Goal: Communication & Community: Participate in discussion

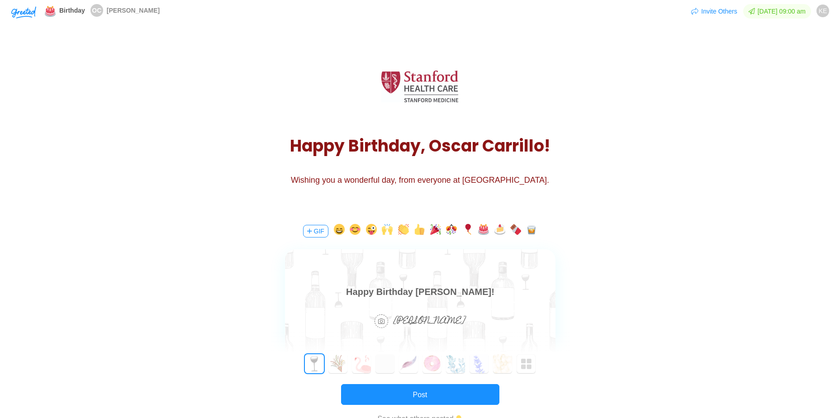
click at [486, 288] on body "Happy Birthday [PERSON_NAME]!" at bounding box center [420, 292] width 271 height 14
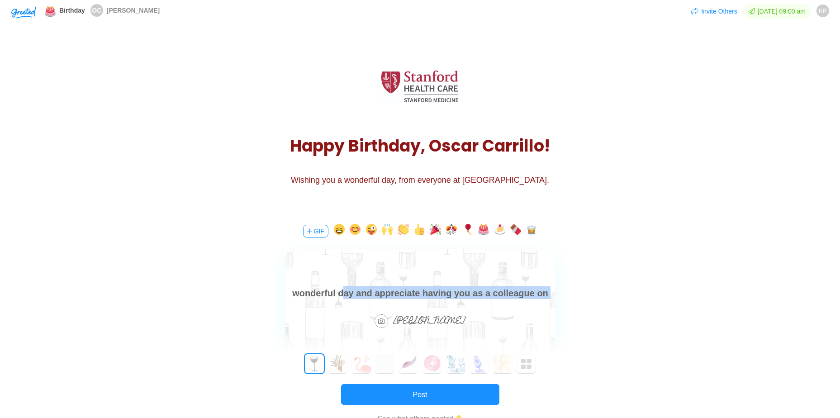
drag, startPoint x: 529, startPoint y: 295, endPoint x: 316, endPoint y: 292, distance: 213.1
click at [316, 292] on body "Happy Birthday [PERSON_NAME]! I hope you have a wonderful day and appreciate ha…" at bounding box center [420, 292] width 271 height 43
click at [336, 290] on body "Happy Birthday [PERSON_NAME]! I hope you have a wonderful day and appreciate ha…" at bounding box center [420, 292] width 271 height 43
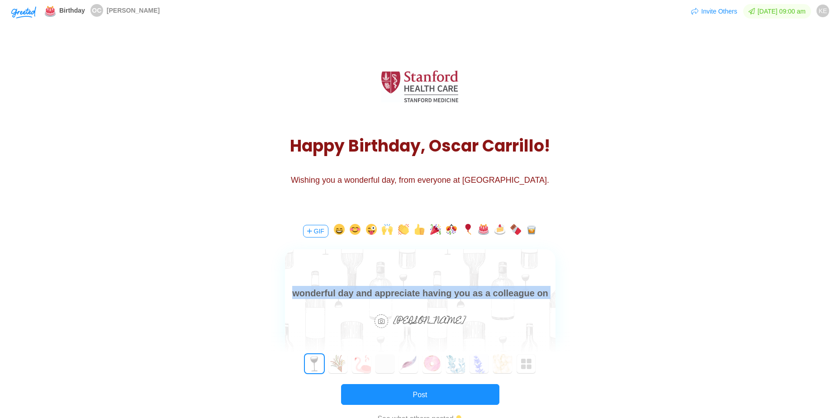
click at [336, 290] on body "Happy Birthday [PERSON_NAME]! I hope you have a wonderful day and appreciate ha…" at bounding box center [420, 292] width 271 height 43
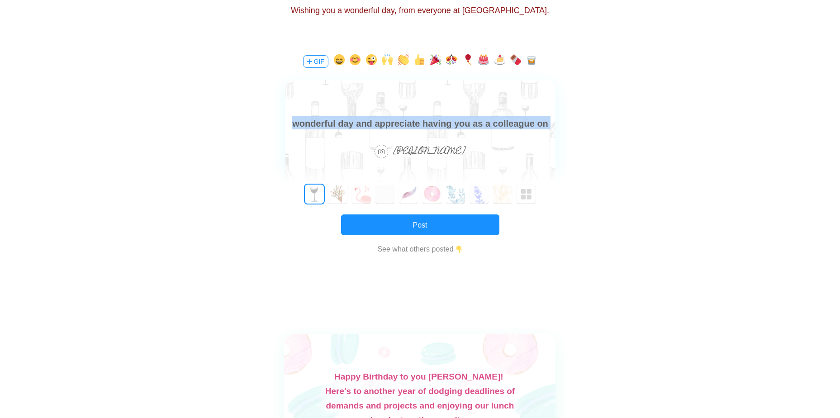
scroll to position [166, 0]
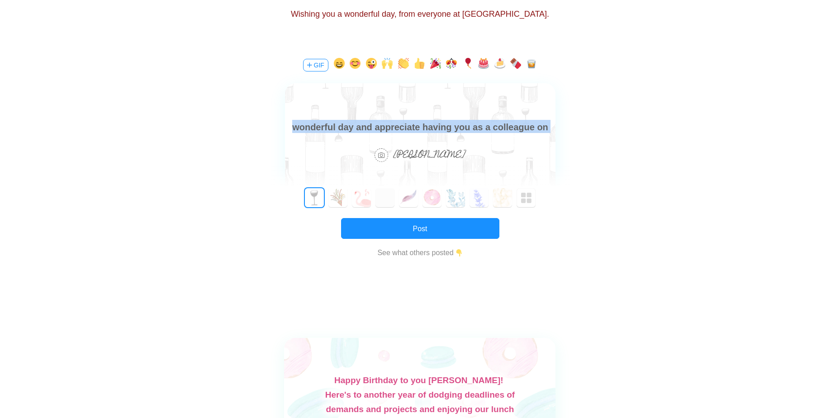
click at [440, 124] on body "Happy Birthday [PERSON_NAME]! I hope you have a wonderful day and appreciate ha…" at bounding box center [420, 126] width 271 height 43
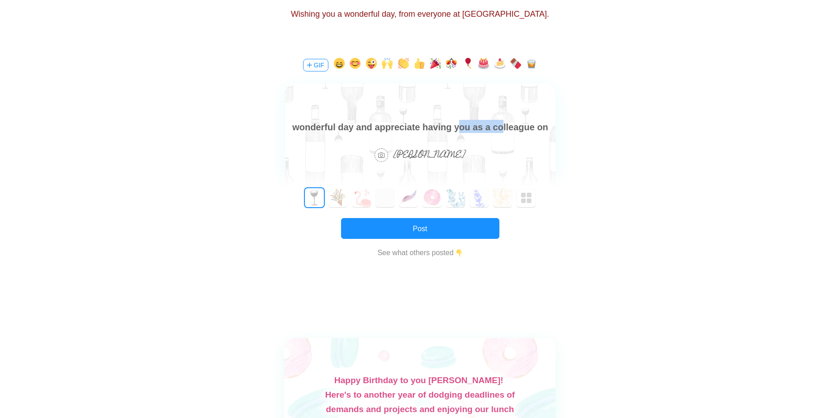
click at [440, 124] on body "Happy Birthday [PERSON_NAME]! I hope you have a wonderful day and appreciate ha…" at bounding box center [420, 126] width 271 height 43
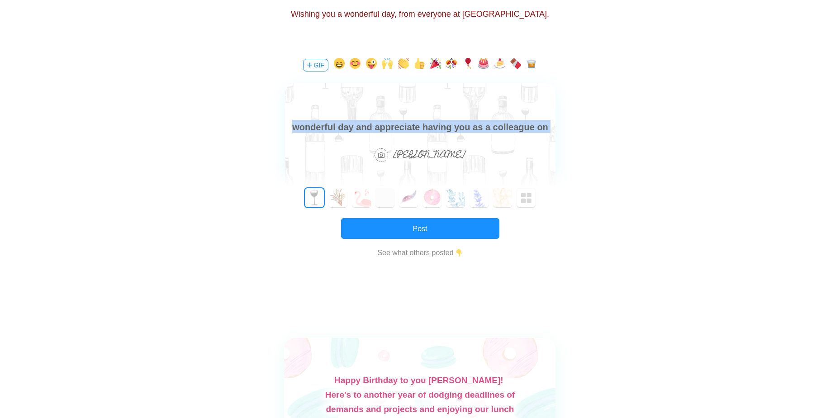
click at [440, 124] on body "Happy Birthday [PERSON_NAME]! I hope you have a wonderful day and appreciate ha…" at bounding box center [420, 126] width 271 height 43
click at [442, 126] on body "Happy Birthday [PERSON_NAME]! I hope you have a wonderful day and appreciate ha…" at bounding box center [420, 126] width 271 height 43
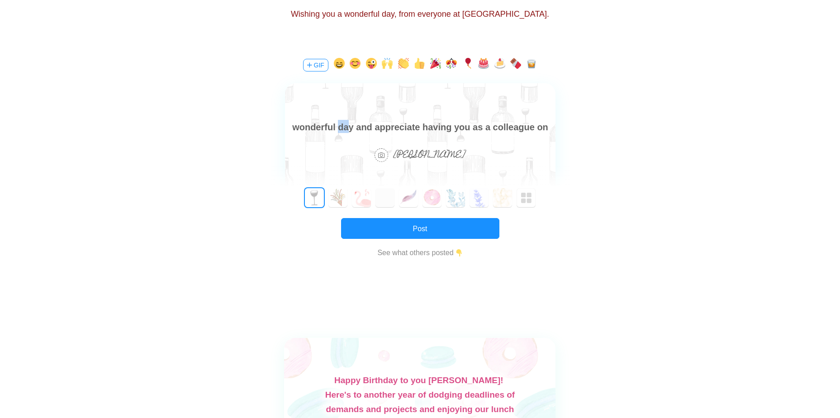
drag, startPoint x: 324, startPoint y: 127, endPoint x: 309, endPoint y: 121, distance: 16.0
click at [309, 121] on body "Happy Birthday [PERSON_NAME]! I hope you have a wonderful day and appreciate ha…" at bounding box center [420, 126] width 271 height 43
click at [314, 127] on body "Happy Birthday [PERSON_NAME]! I hope you have a wonderful day and appreciate ha…" at bounding box center [420, 126] width 271 height 43
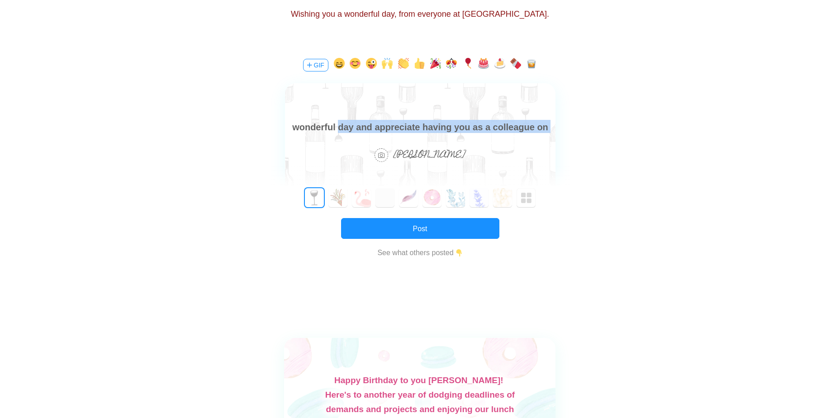
drag, startPoint x: 527, startPoint y: 130, endPoint x: 522, endPoint y: 252, distance: 122.3
click at [285, 134] on html "Happy Birthday [PERSON_NAME]! I hope you have a wonderful day and appreciate ha…" at bounding box center [420, 126] width 271 height 43
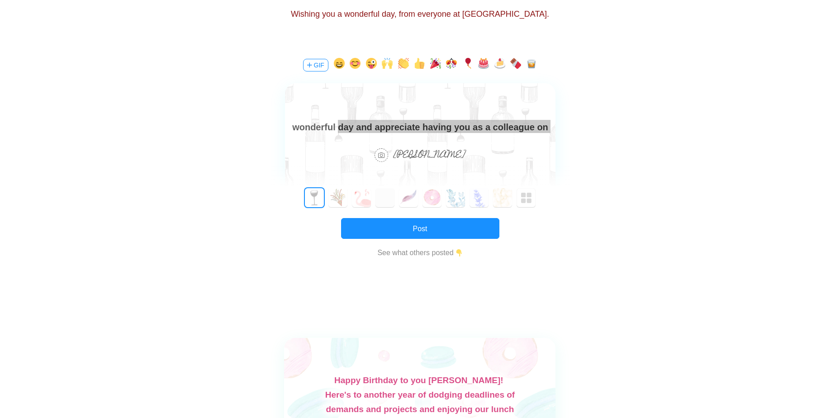
drag, startPoint x: 310, startPoint y: 137, endPoint x: 33, endPoint y: 12, distance: 303.8
click at [310, 137] on div "Happy Birthday [PERSON_NAME]! I hope you have a wonderful day and appreciate ha…" at bounding box center [420, 140] width 271 height 114
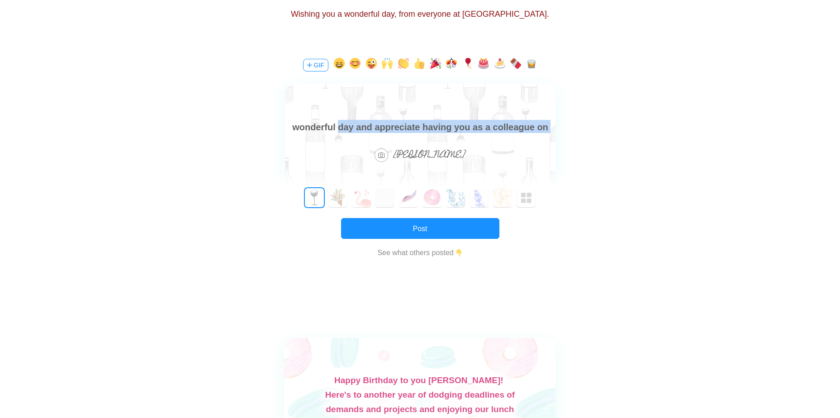
scroll to position [14, 0]
click at [320, 128] on body "Happy Birthday [PERSON_NAME]! I hope you have a wonderful day and appreciate ha…" at bounding box center [420, 125] width 271 height 43
click at [461, 128] on body "Happy Birthday [PERSON_NAME]! I hope you have a wonderful day and appreciate ha…" at bounding box center [420, 125] width 271 height 43
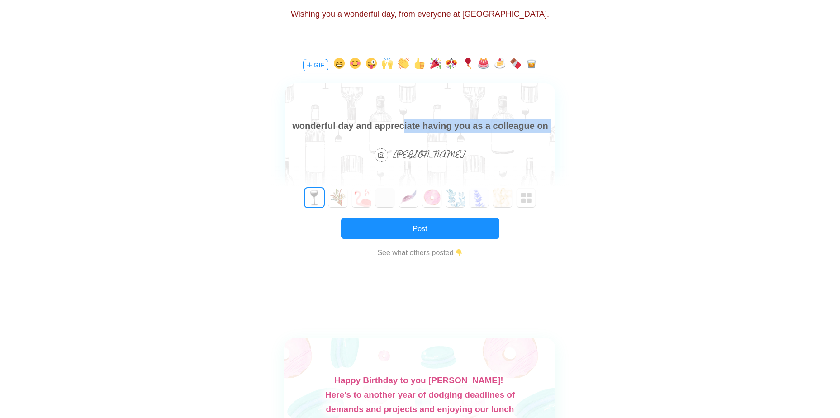
drag, startPoint x: 531, startPoint y: 128, endPoint x: 656, endPoint y: 252, distance: 176.3
click at [371, 134] on html "Happy Birthday [PERSON_NAME]! I hope you have a wonderful day and appreciate ha…" at bounding box center [420, 125] width 271 height 43
click at [371, 134] on div at bounding box center [420, 109] width 271 height 52
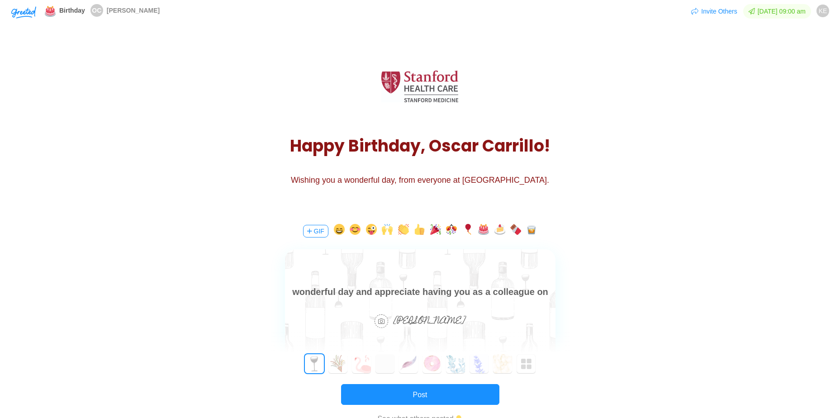
click at [325, 297] on body "Happy Birthday [PERSON_NAME]! I hope you have a wonderful day and appreciate ha…" at bounding box center [420, 291] width 271 height 43
drag, startPoint x: 324, startPoint y: 295, endPoint x: 494, endPoint y: 290, distance: 169.3
click at [494, 290] on body "Happy Birthday [PERSON_NAME]! I hope you have a wonderful day and appreciate ha…" at bounding box center [420, 291] width 271 height 43
click at [523, 290] on body "Happy Birthday [PERSON_NAME]! I hope you have a wonderful day and appreciate ha…" at bounding box center [420, 291] width 271 height 43
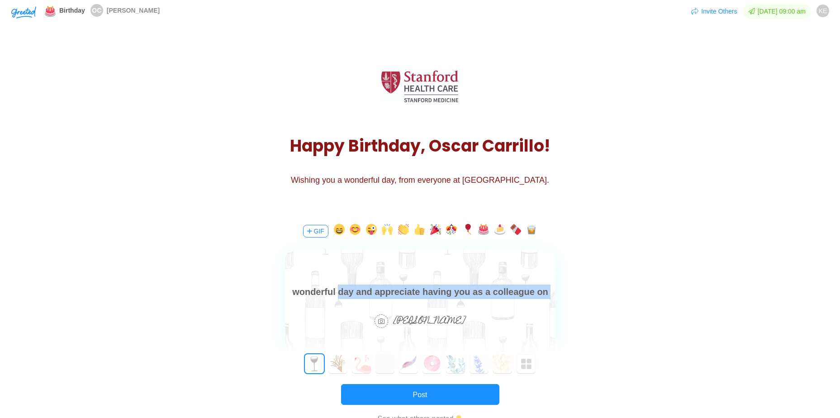
drag, startPoint x: 526, startPoint y: 290, endPoint x: 724, endPoint y: 590, distance: 359.2
click at [285, 290] on html "Happy Birthday [PERSON_NAME]! I hope you have a wonderful day and appreciate ha…" at bounding box center [420, 291] width 271 height 43
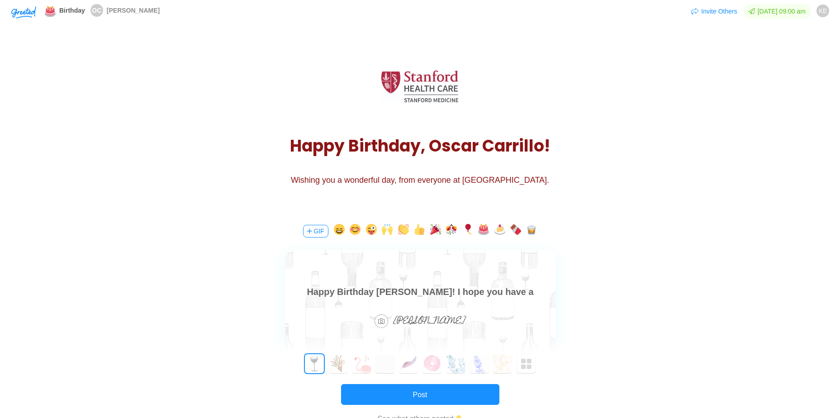
click at [541, 293] on body "Happy Birthday [PERSON_NAME]! I hope you have a wonderful day and" at bounding box center [420, 299] width 271 height 29
click at [537, 294] on body "Happy Birthday [PERSON_NAME]! I hope you have a wonderful day and" at bounding box center [420, 299] width 271 height 29
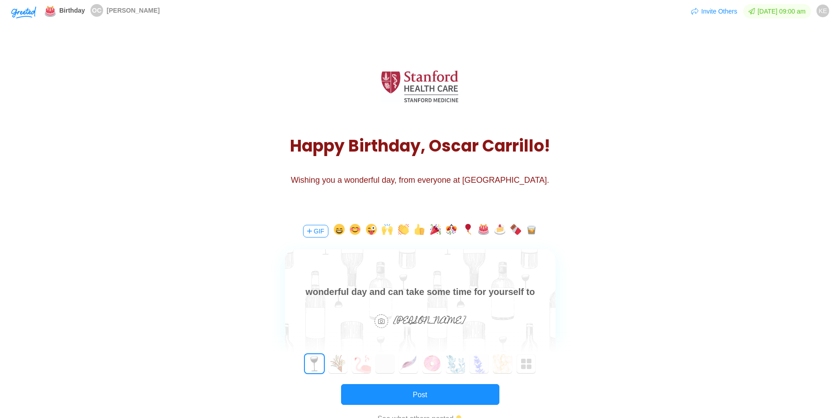
click at [456, 286] on body "Happy Birthday [PERSON_NAME]! I hope you have a wonderful day and can take some…" at bounding box center [420, 291] width 271 height 43
click at [465, 300] on div at bounding box center [420, 275] width 271 height 52
